Goal: Complete application form

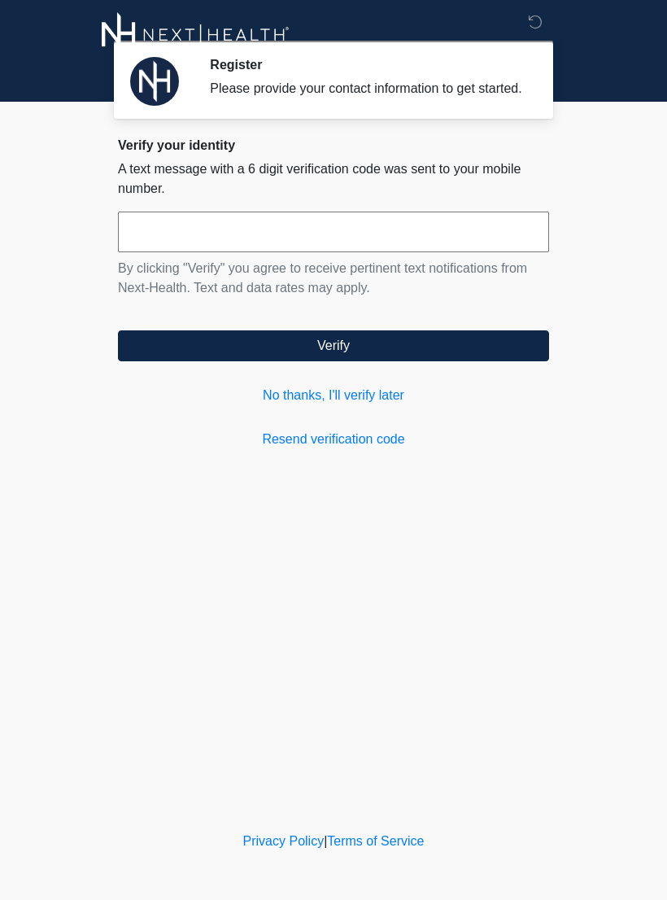
click at [370, 252] on input "text" at bounding box center [333, 232] width 431 height 41
type input "******"
click at [452, 342] on form "****** By clicking "Verify" you agree to receive pertinent text notifications f…" at bounding box center [333, 287] width 431 height 150
click at [373, 343] on form "****** By clicking "Verify" you agree to receive pertinent text notifications f…" at bounding box center [333, 287] width 431 height 150
click at [332, 357] on button "Verify" at bounding box center [333, 345] width 431 height 31
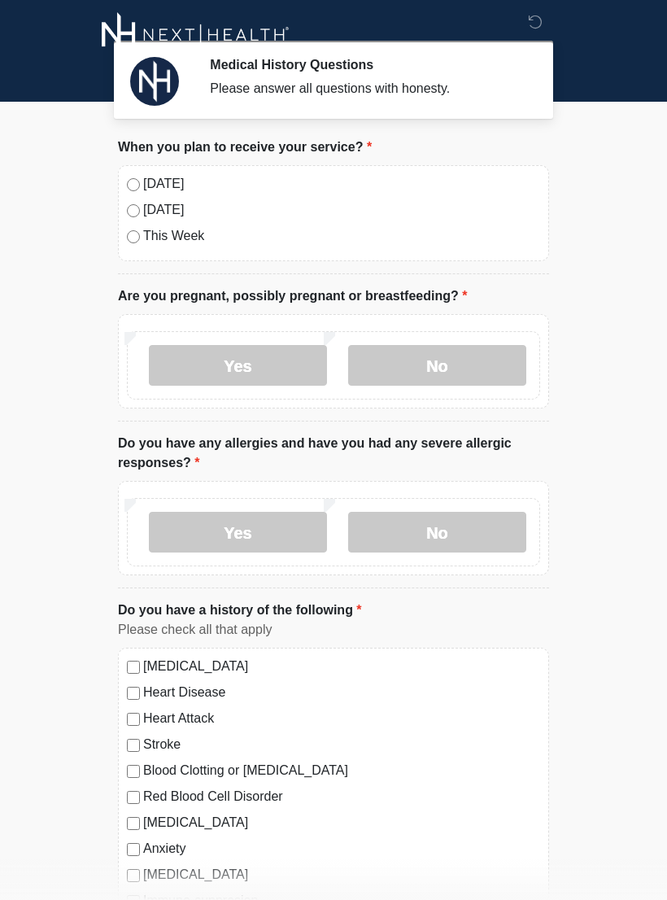
click at [146, 183] on label "Today" at bounding box center [341, 184] width 397 height 20
click at [481, 370] on label "No" at bounding box center [437, 365] width 178 height 41
click at [493, 526] on label "No" at bounding box center [437, 532] width 178 height 41
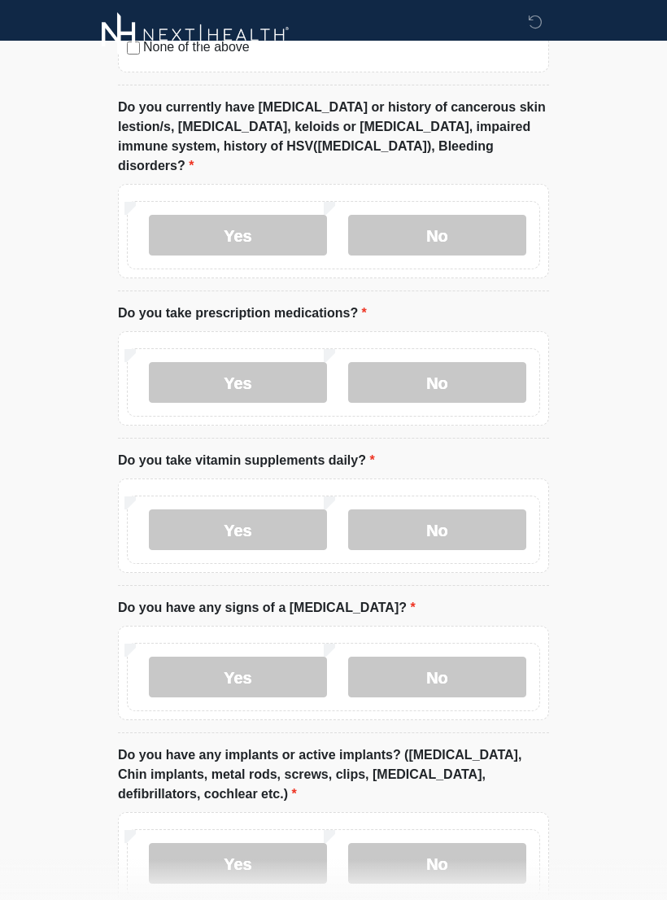
scroll to position [840, 0]
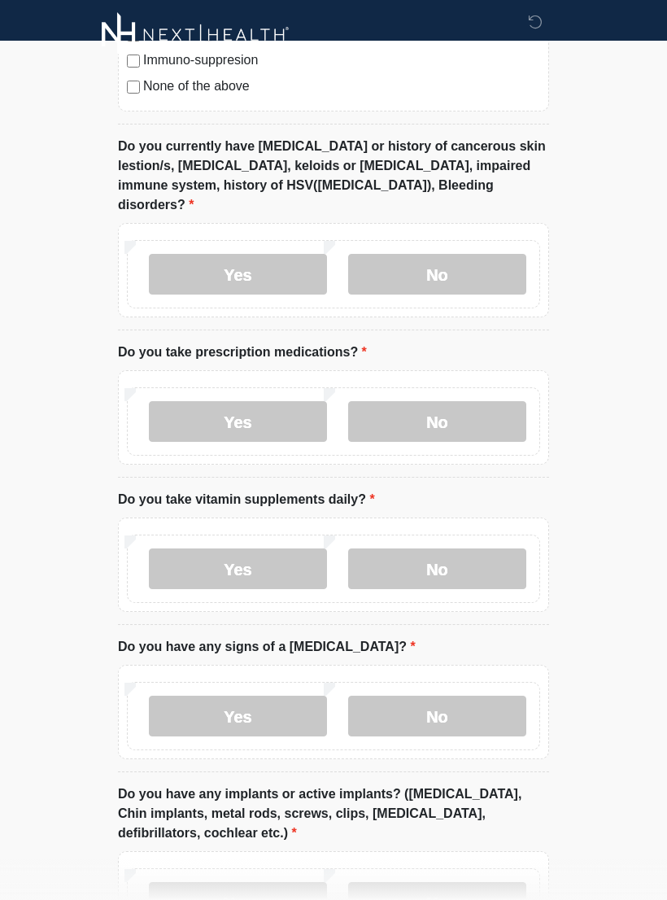
click at [481, 255] on label "No" at bounding box center [437, 274] width 178 height 41
click at [498, 411] on label "No" at bounding box center [437, 421] width 178 height 41
click at [479, 554] on label "No" at bounding box center [437, 568] width 178 height 41
click at [475, 696] on label "No" at bounding box center [437, 716] width 178 height 41
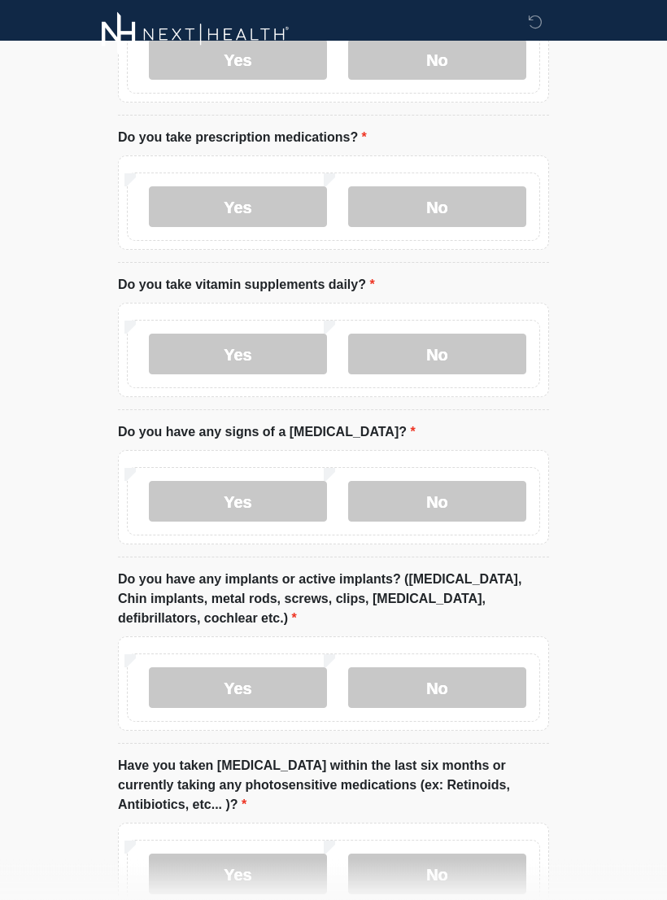
click at [478, 674] on label "No" at bounding box center [437, 688] width 178 height 41
click at [468, 853] on label "No" at bounding box center [437, 873] width 178 height 41
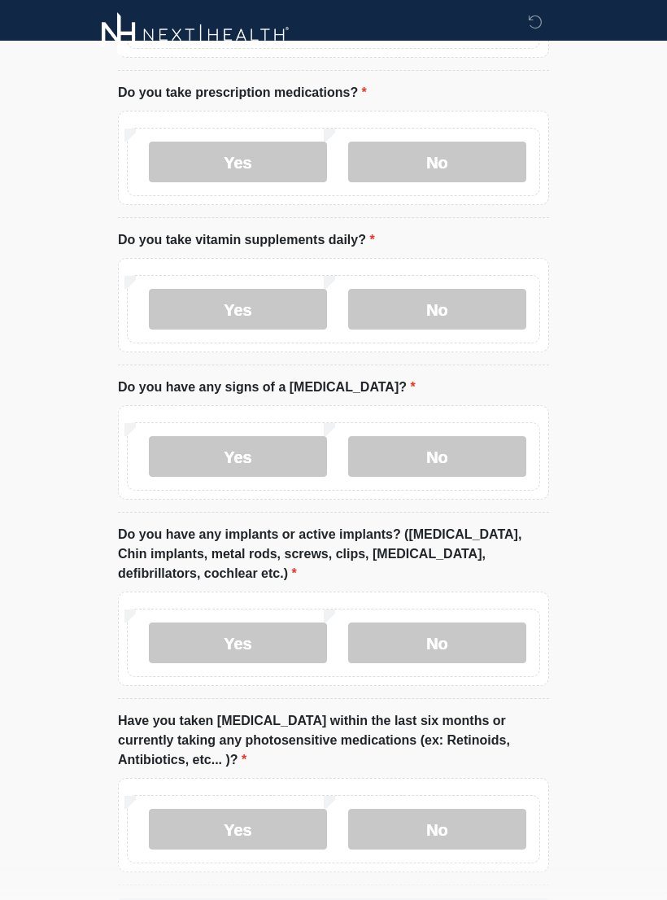
scroll to position [1168, 0]
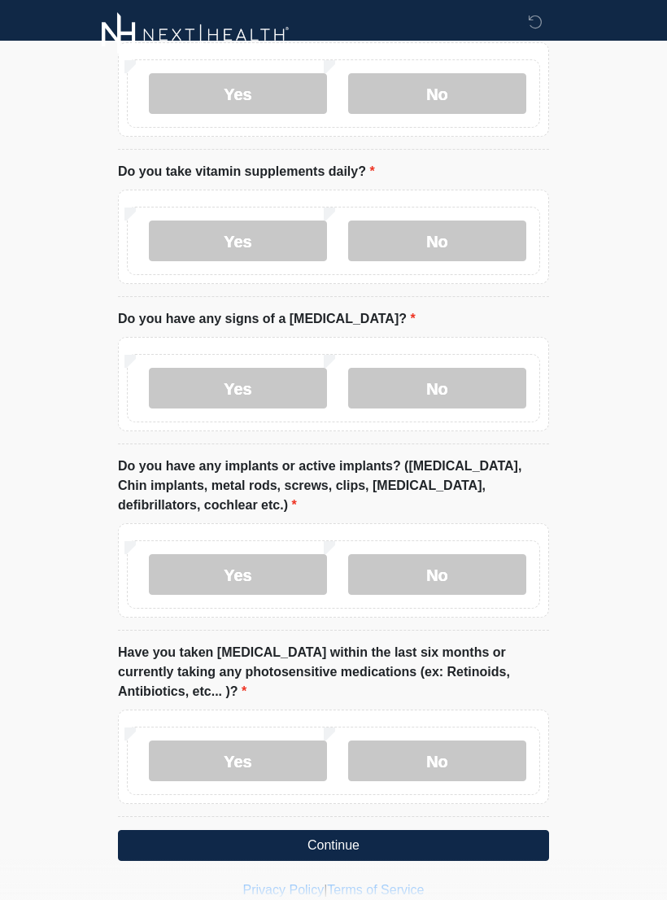
click at [365, 830] on button "Continue" at bounding box center [333, 845] width 431 height 31
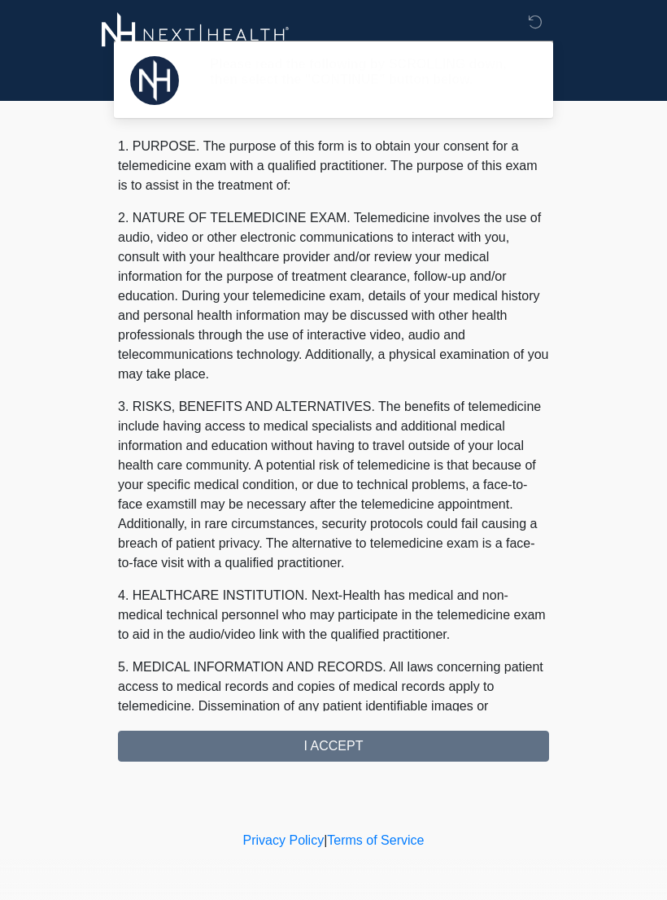
scroll to position [0, 0]
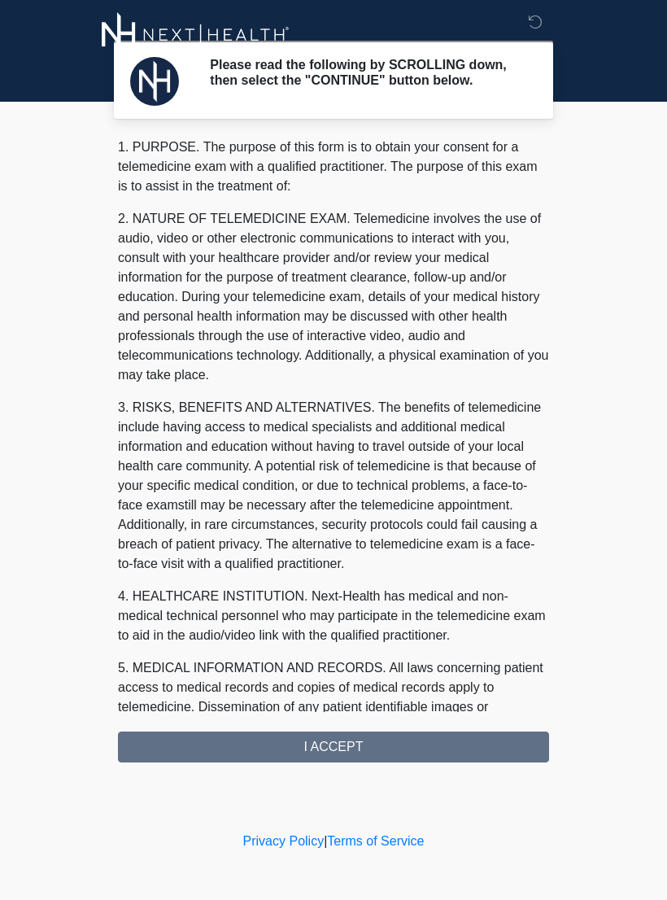
click at [388, 748] on div "1. PURPOSE. The purpose of this form is to obtain your consent for a telemedici…" at bounding box center [333, 449] width 431 height 625
click at [357, 759] on div "1. PURPOSE. The purpose of this form is to obtain your consent for a telemedici…" at bounding box center [333, 449] width 431 height 625
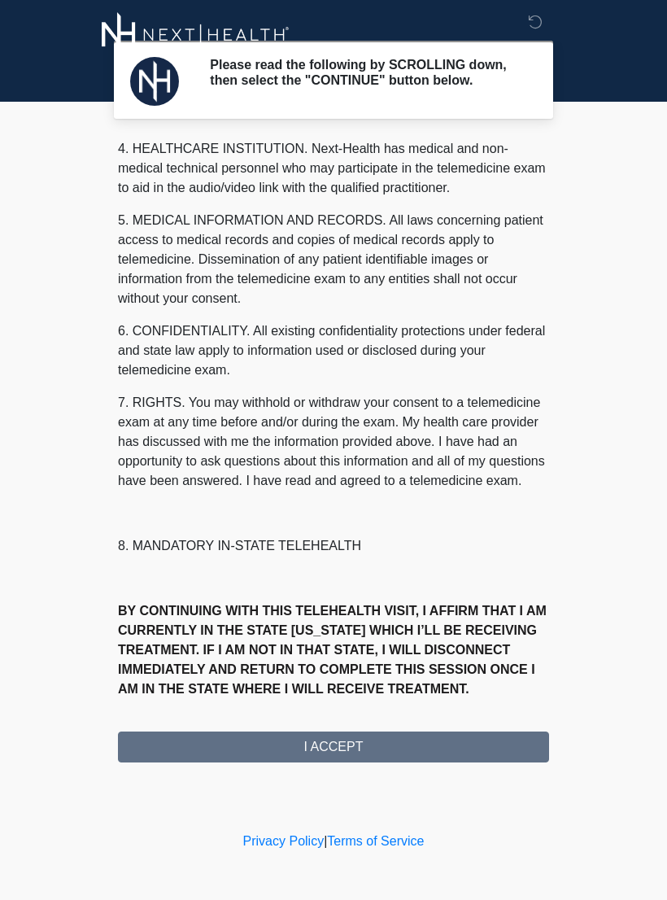
scroll to position [467, 0]
click at [343, 746] on button "I ACCEPT" at bounding box center [333, 746] width 431 height 31
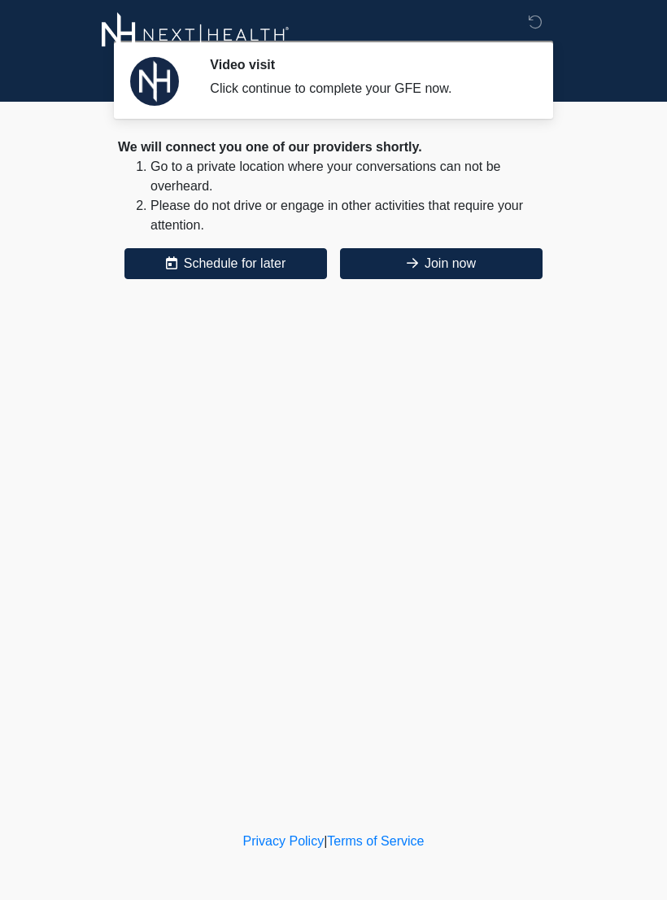
click at [480, 264] on button "Join now" at bounding box center [441, 263] width 203 height 31
